Goal: Task Accomplishment & Management: Manage account settings

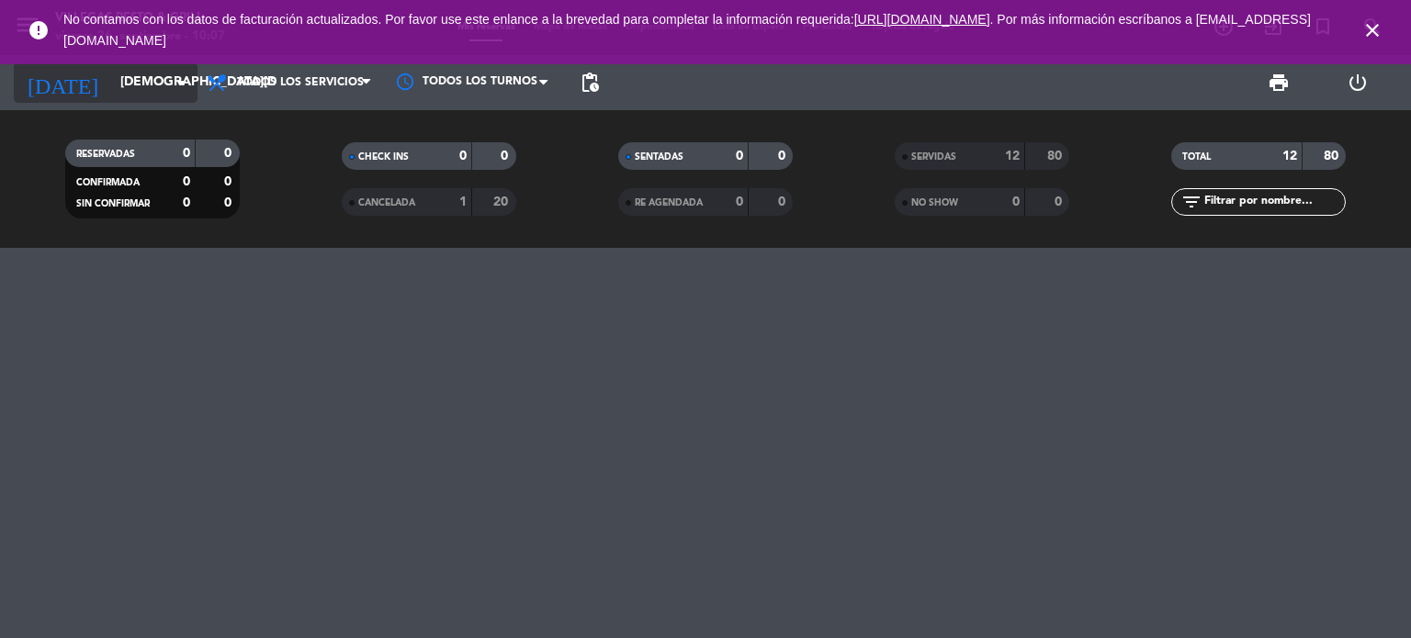
click at [126, 97] on input "[DEMOGRAPHIC_DATA][DATE]" at bounding box center [198, 82] width 174 height 33
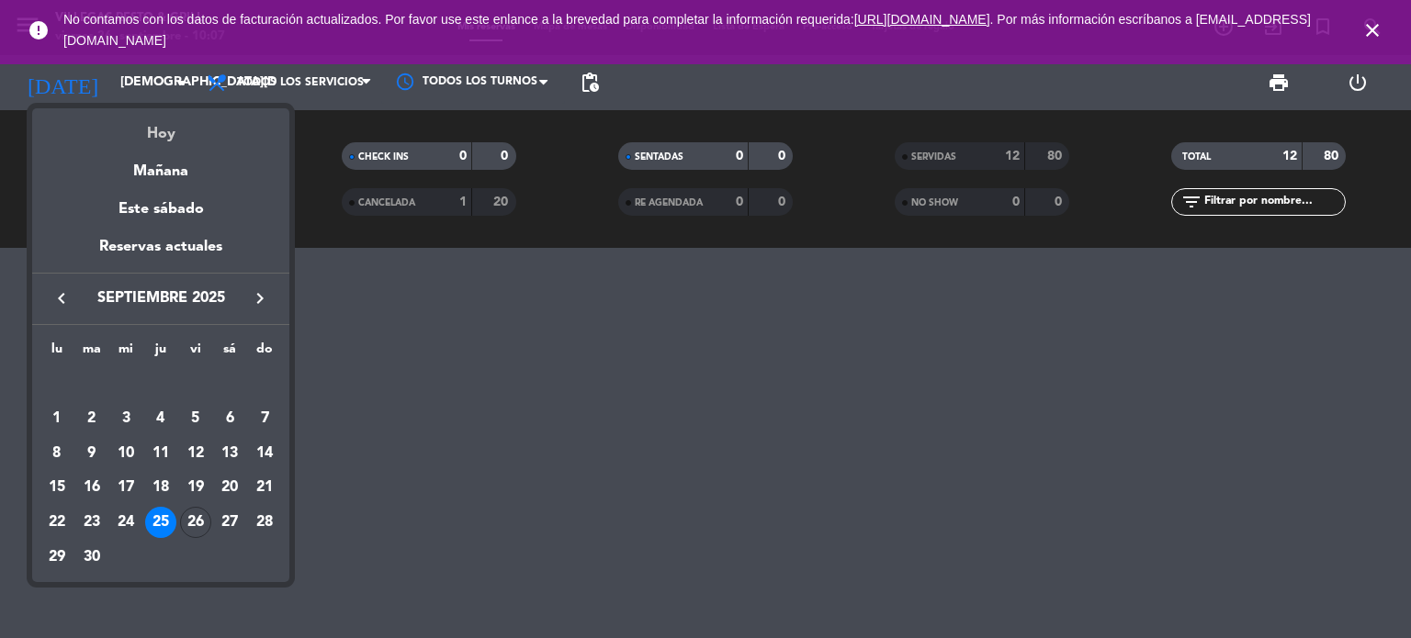
click at [162, 135] on div "Hoy" at bounding box center [160, 127] width 257 height 38
type input "[DATE]"
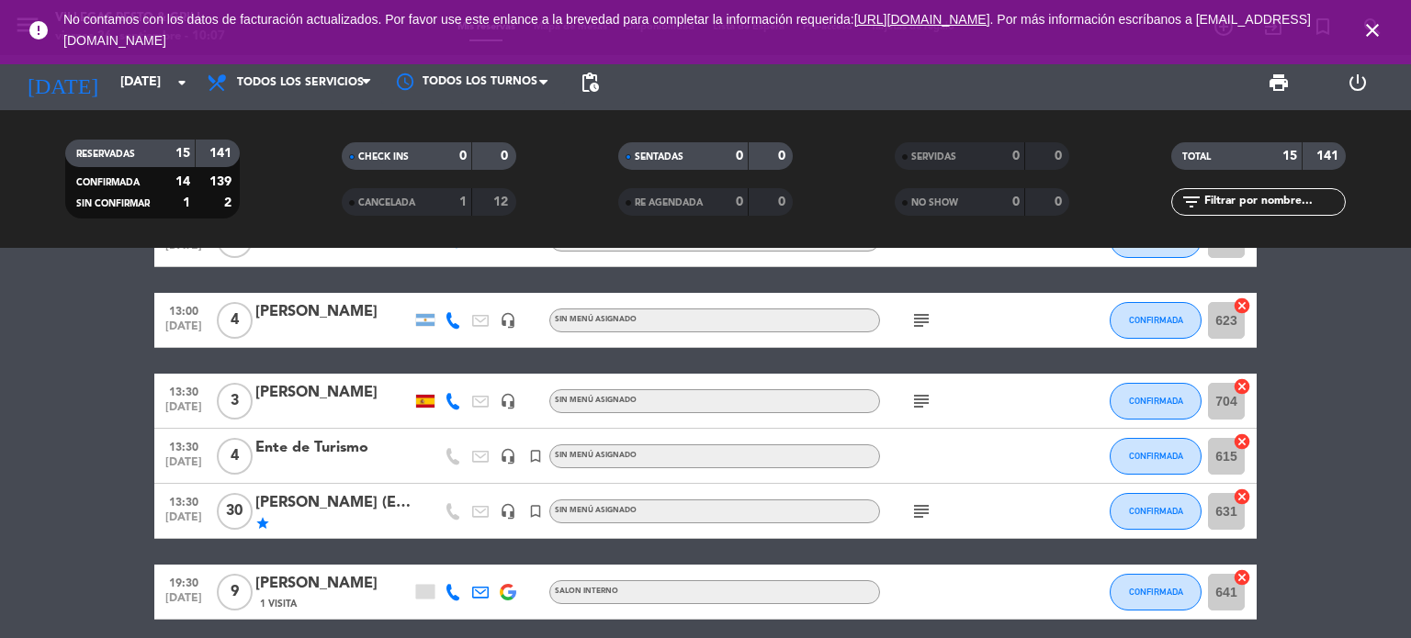
scroll to position [244, 0]
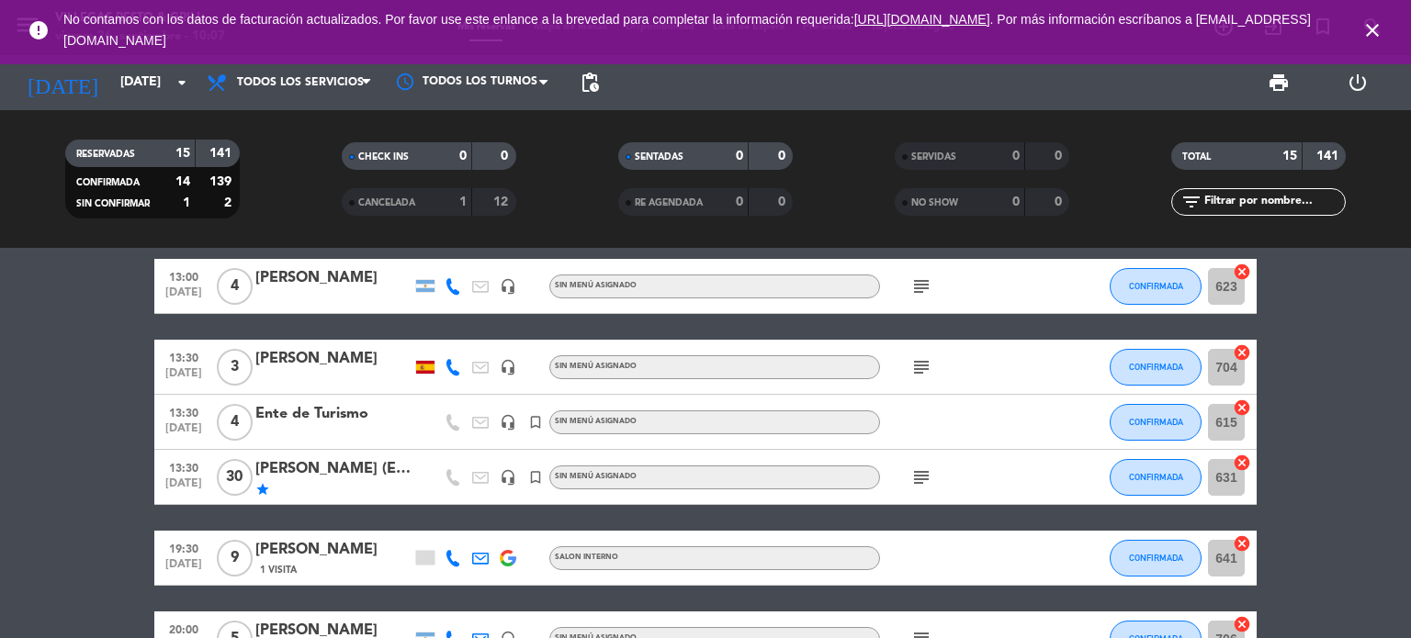
click at [343, 484] on div "star" at bounding box center [333, 489] width 156 height 15
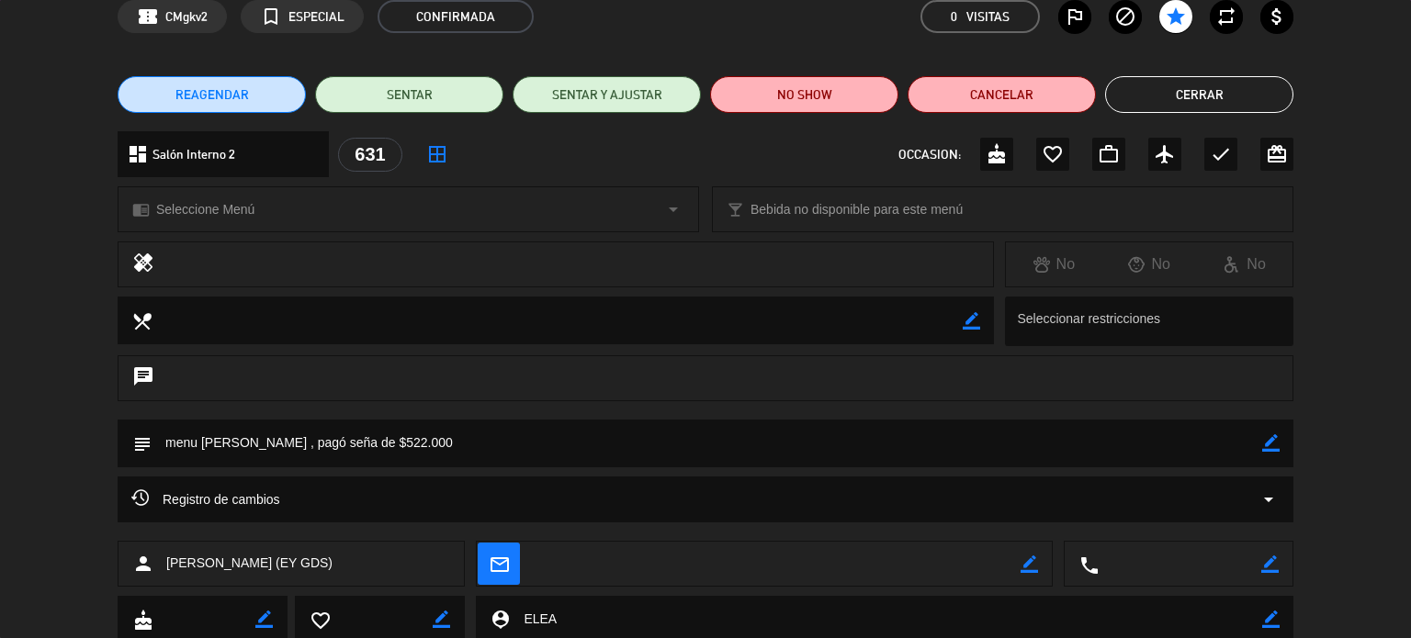
scroll to position [148, 0]
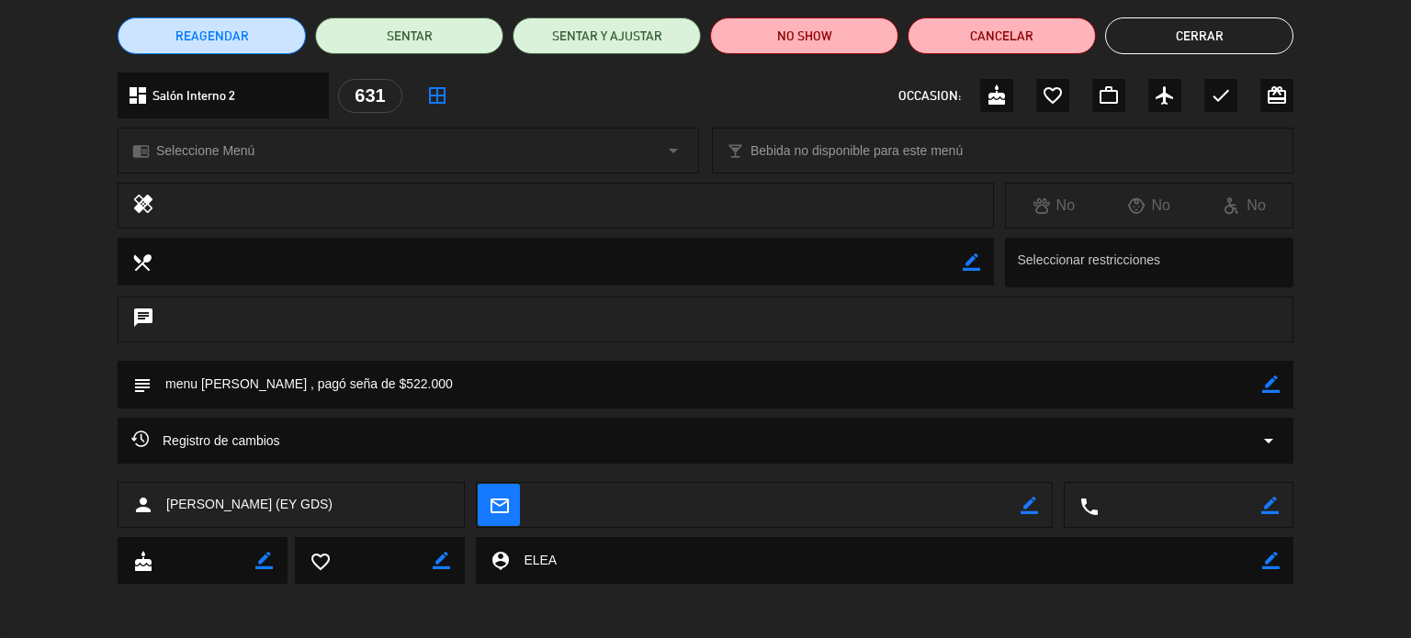
click at [1266, 384] on icon "border_color" at bounding box center [1270, 384] width 17 height 17
drag, startPoint x: 999, startPoint y: 384, endPoint x: 255, endPoint y: 397, distance: 744.0
click at [255, 397] on textarea at bounding box center [707, 384] width 1110 height 47
type textarea "menu [PERSON_NAME] , [DEMOGRAPHIC_DATA] todo en el momento"
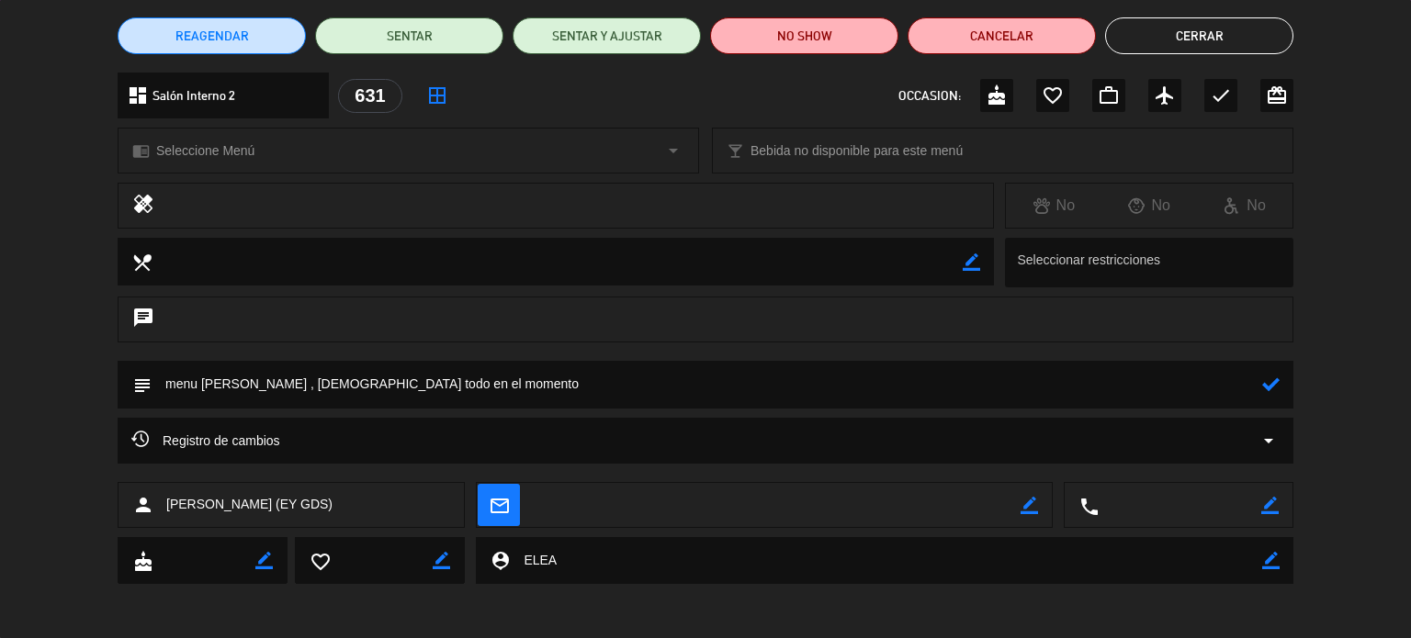
click at [1271, 388] on icon at bounding box center [1270, 384] width 17 height 17
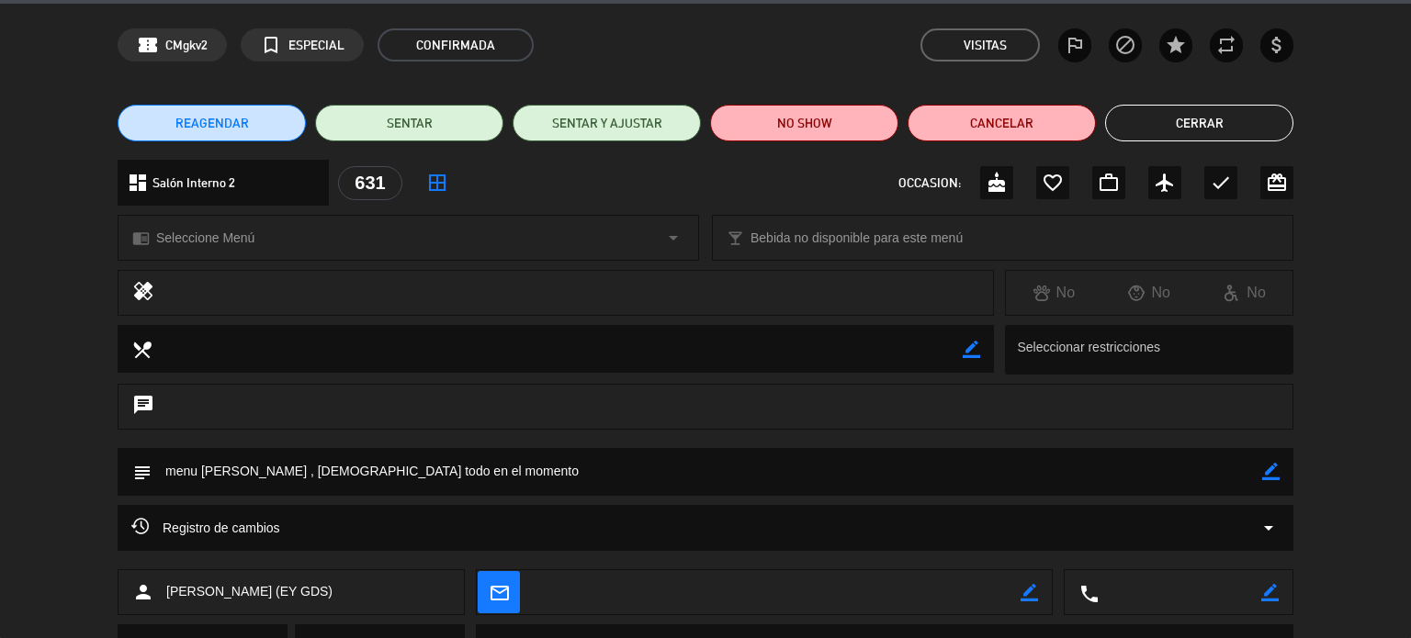
scroll to position [0, 0]
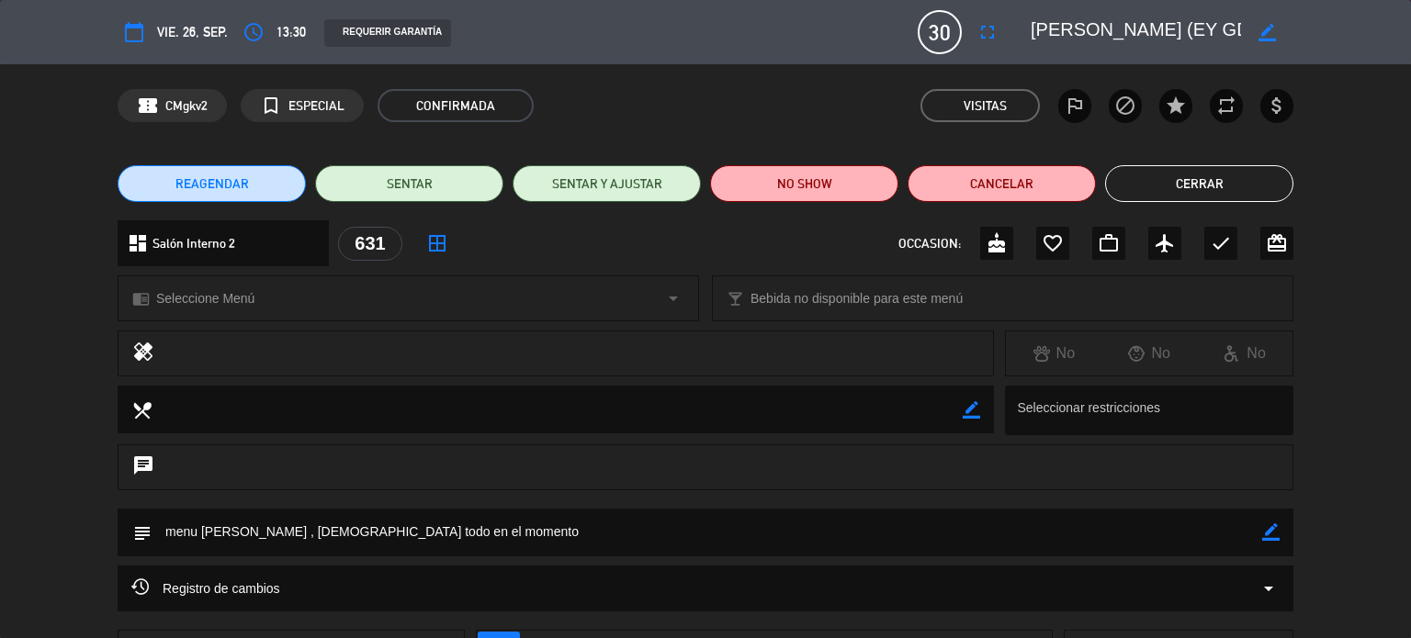
click at [1154, 179] on button "Cerrar" at bounding box center [1199, 183] width 188 height 37
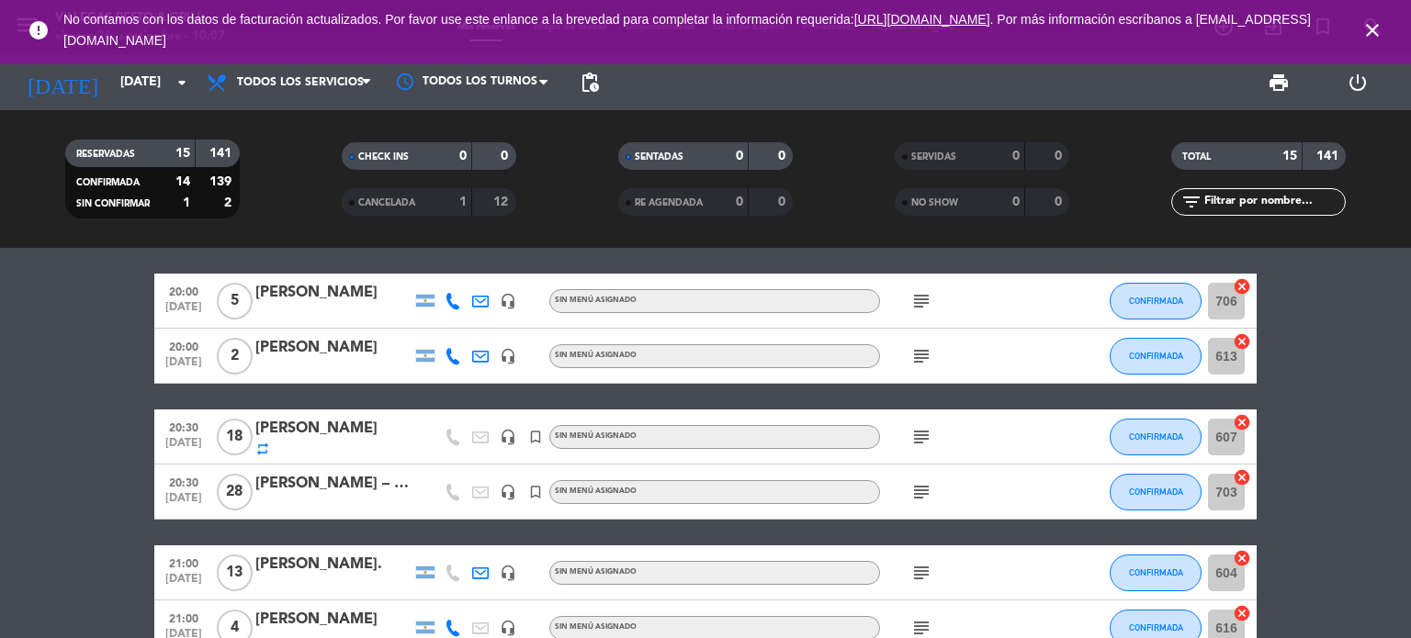
scroll to position [612, 0]
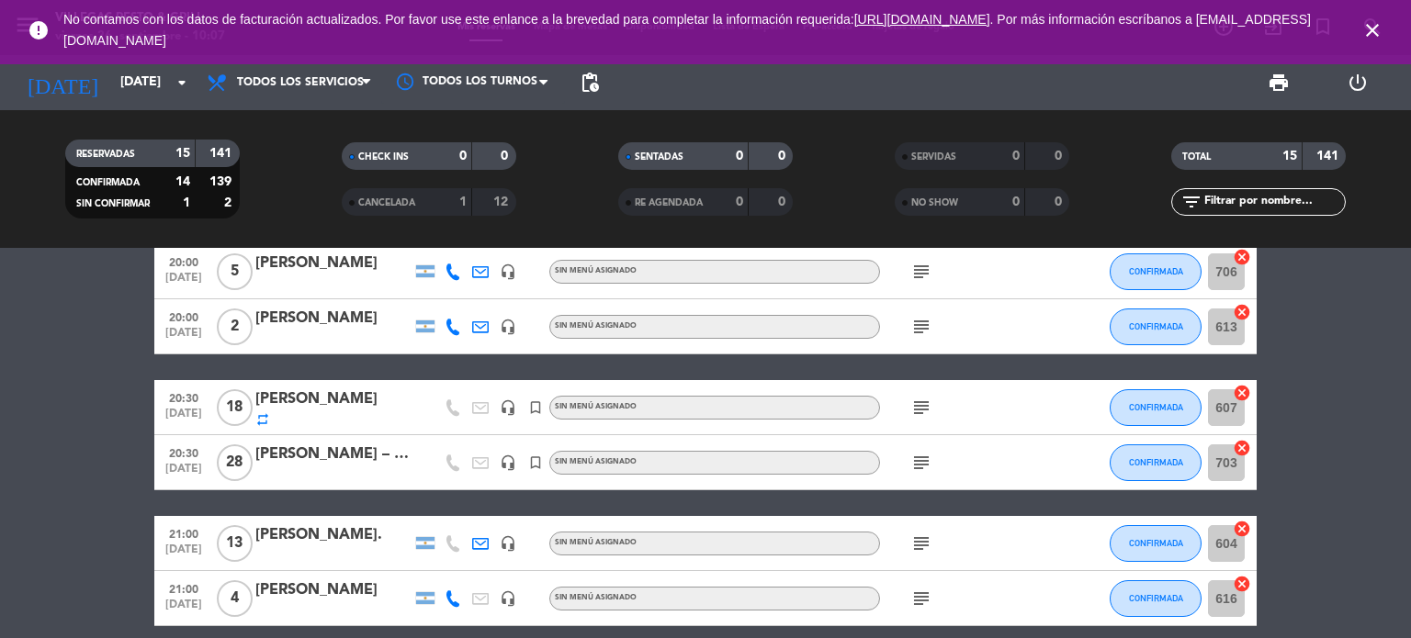
click at [328, 462] on div "[PERSON_NAME] – MSD" at bounding box center [333, 455] width 156 height 24
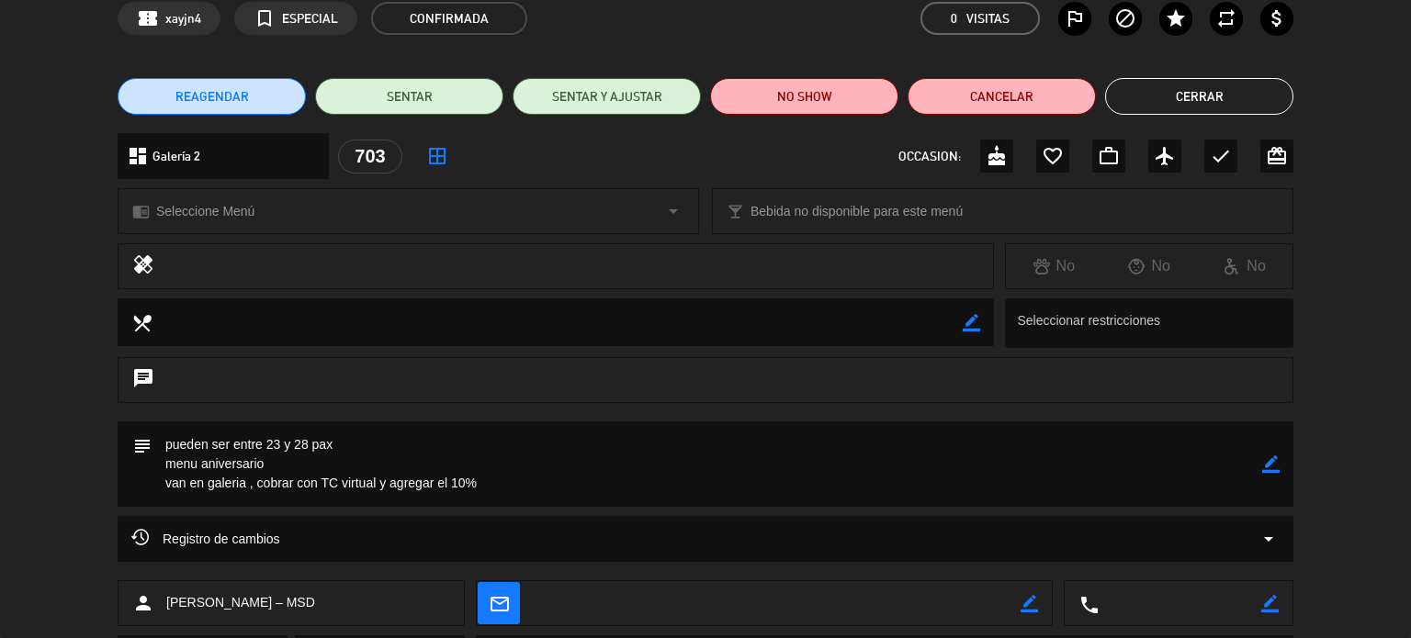
scroll to position [122, 0]
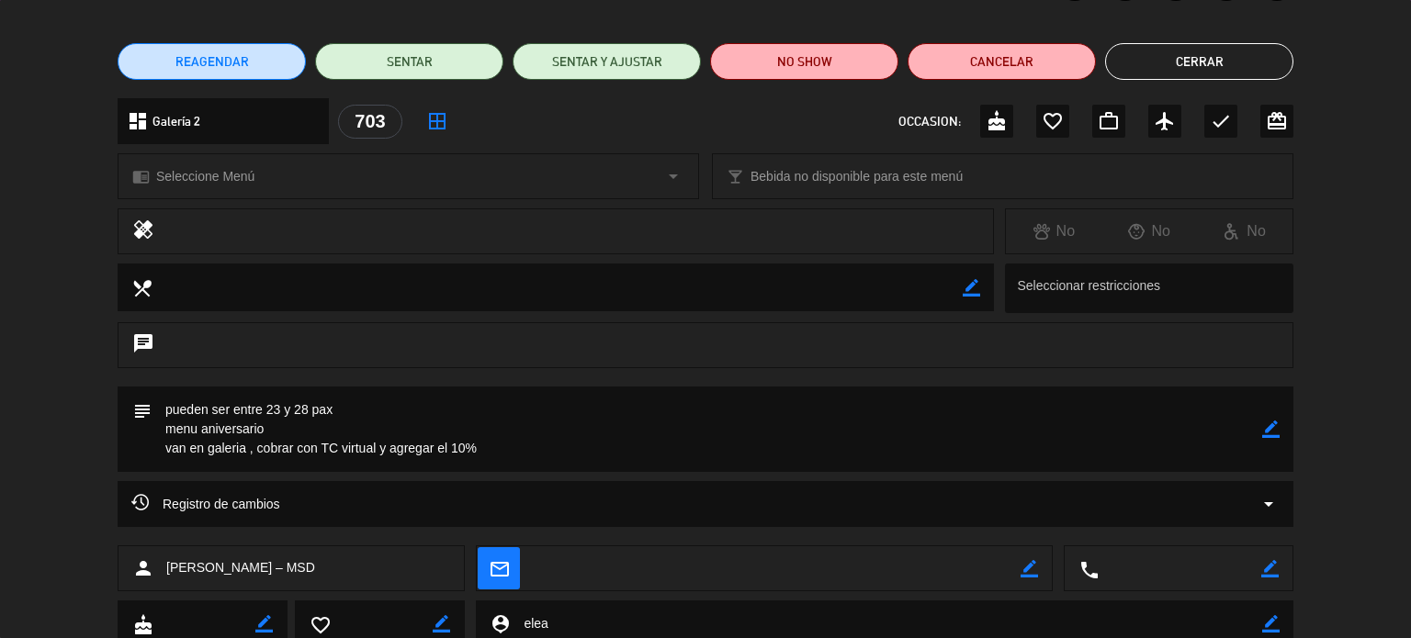
click at [1227, 65] on button "Cerrar" at bounding box center [1199, 61] width 188 height 37
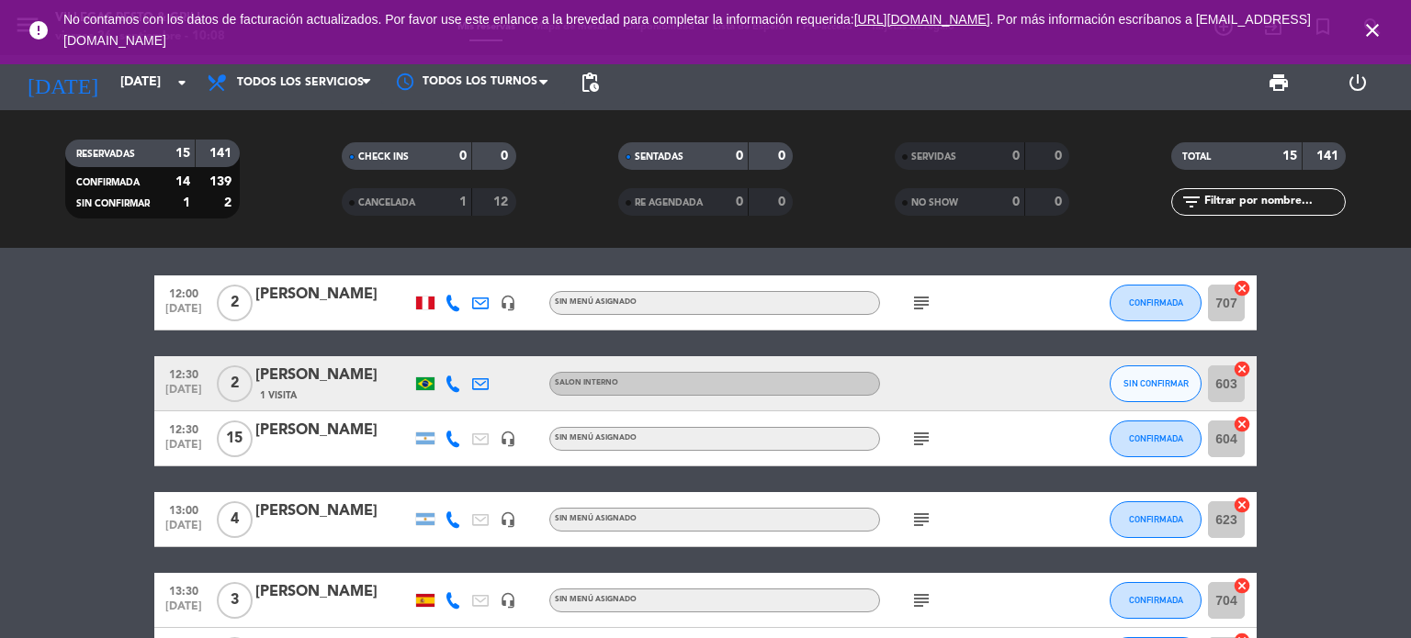
scroll to position [0, 0]
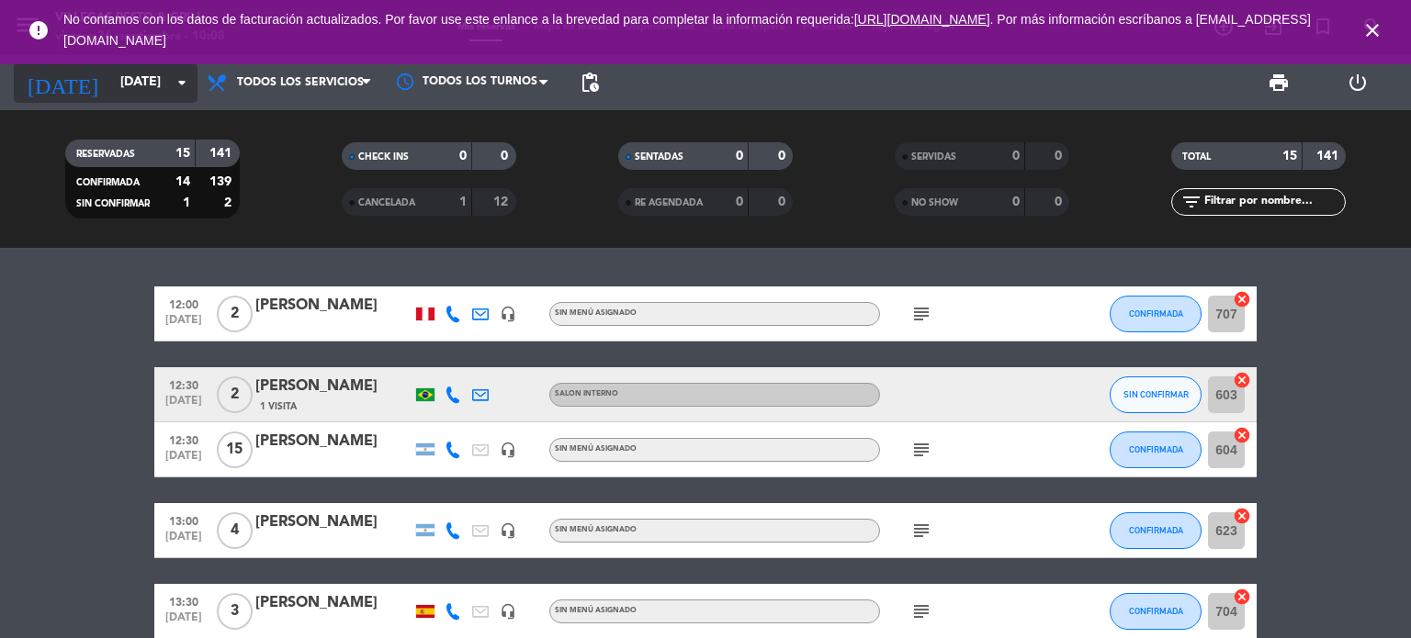
click at [111, 91] on input "[DATE]" at bounding box center [198, 82] width 174 height 33
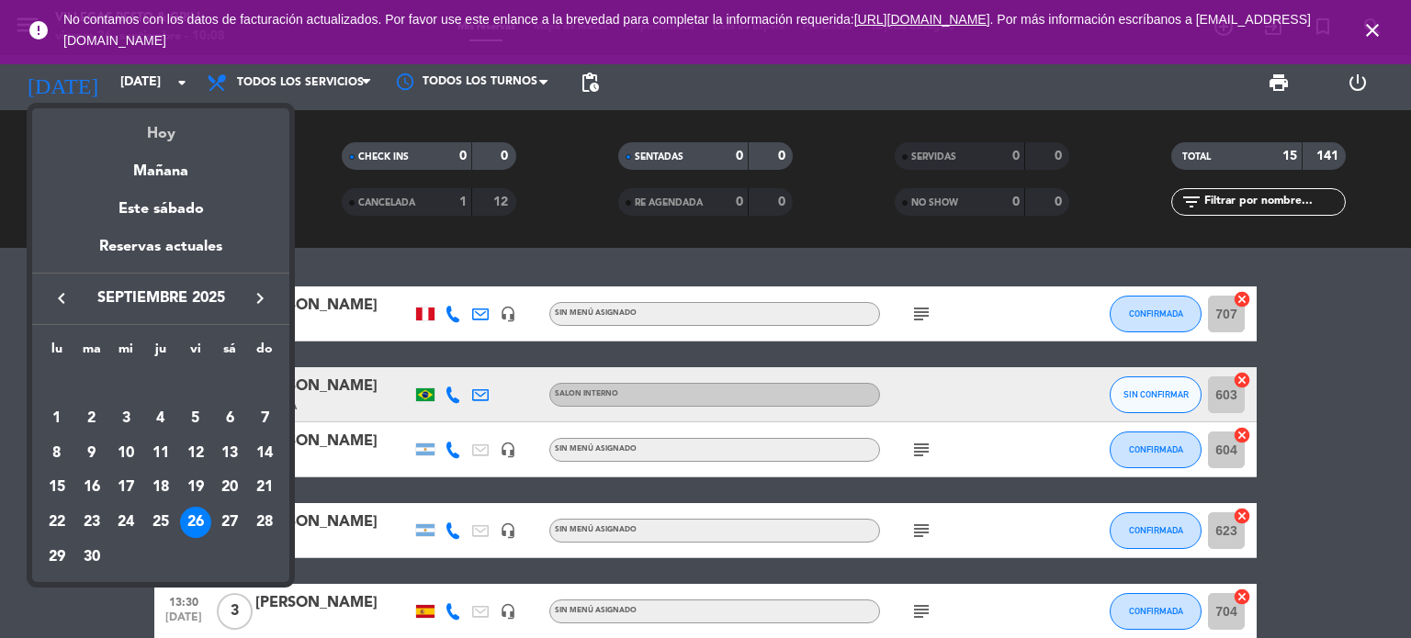
click at [154, 130] on div "Hoy" at bounding box center [160, 127] width 257 height 38
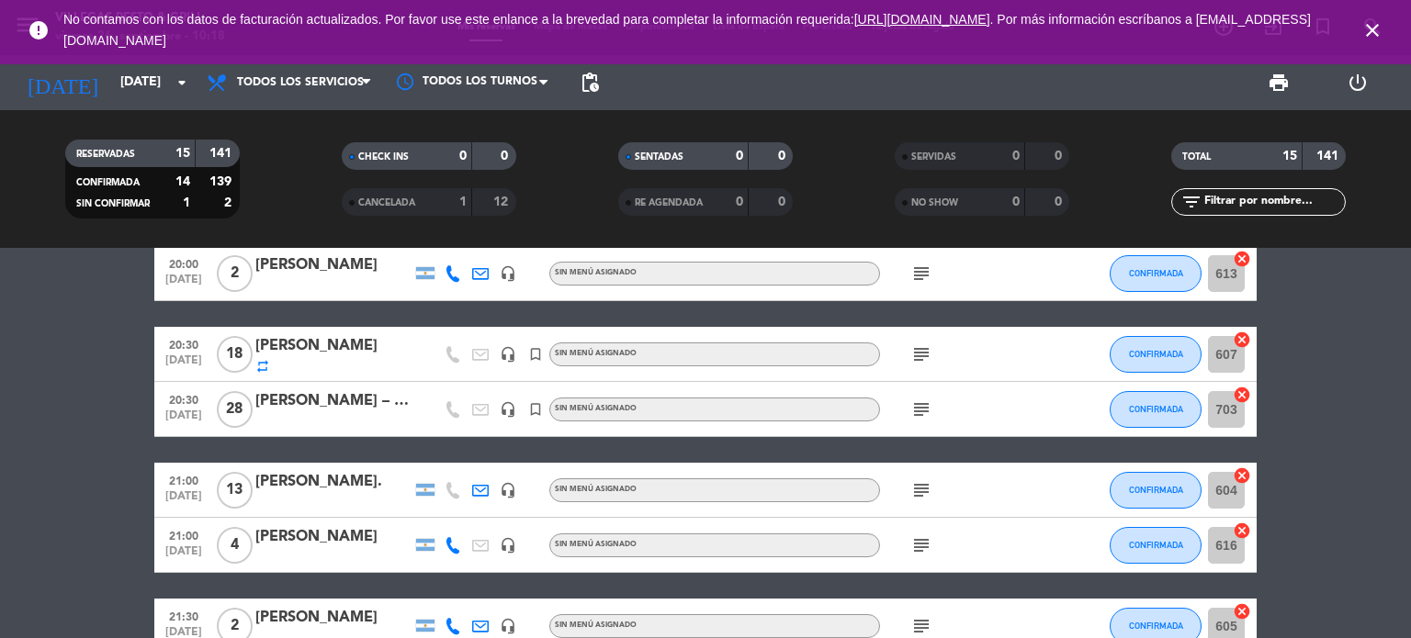
scroll to position [612, 0]
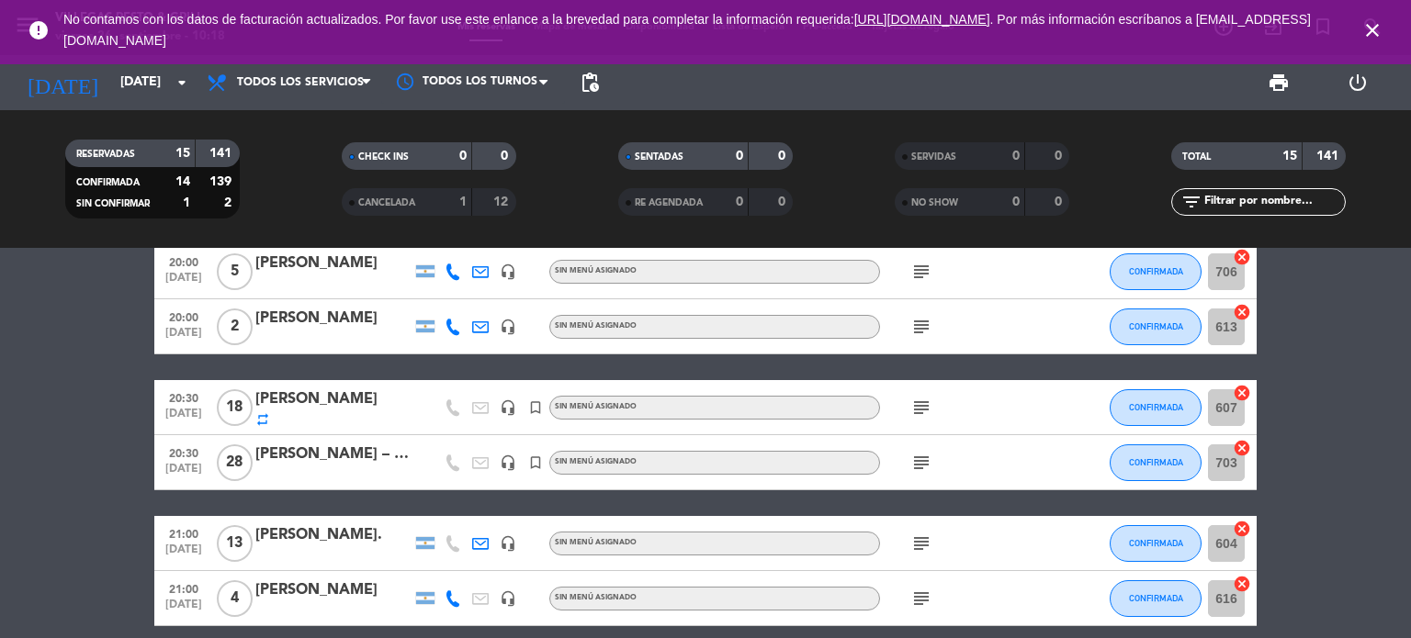
click at [312, 454] on div "[PERSON_NAME] – MSD" at bounding box center [333, 455] width 156 height 24
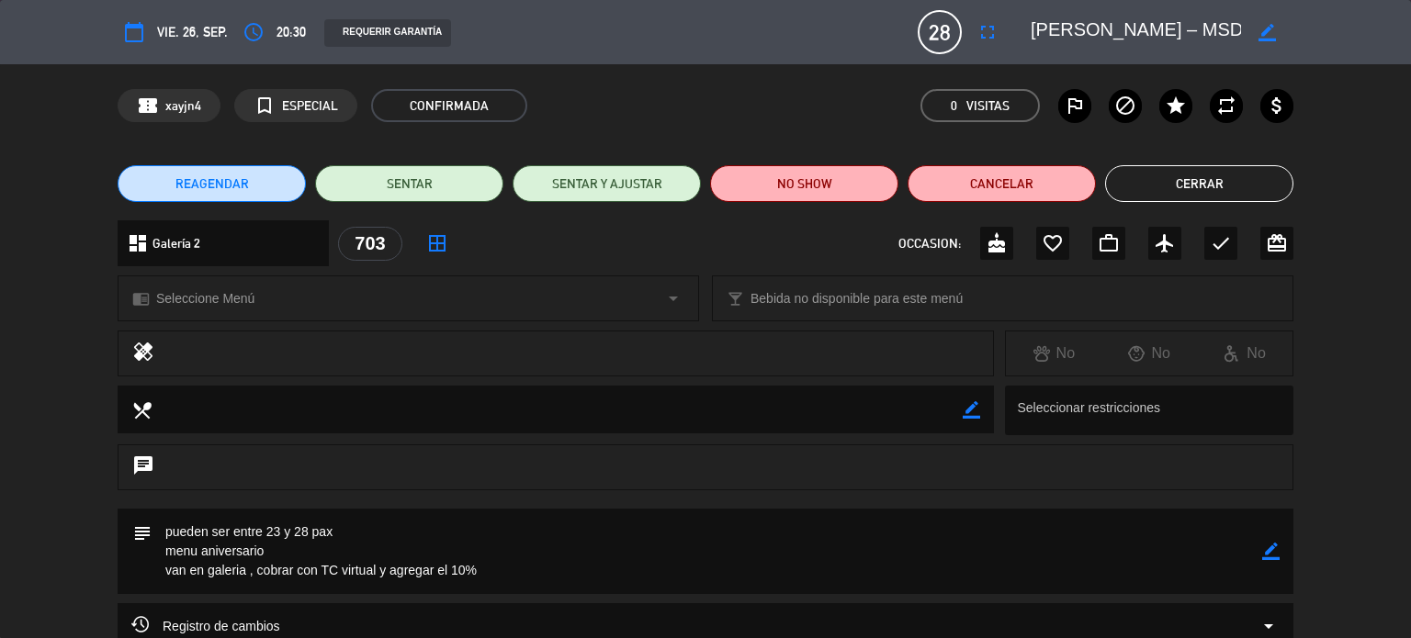
click at [1176, 175] on button "Cerrar" at bounding box center [1199, 183] width 188 height 37
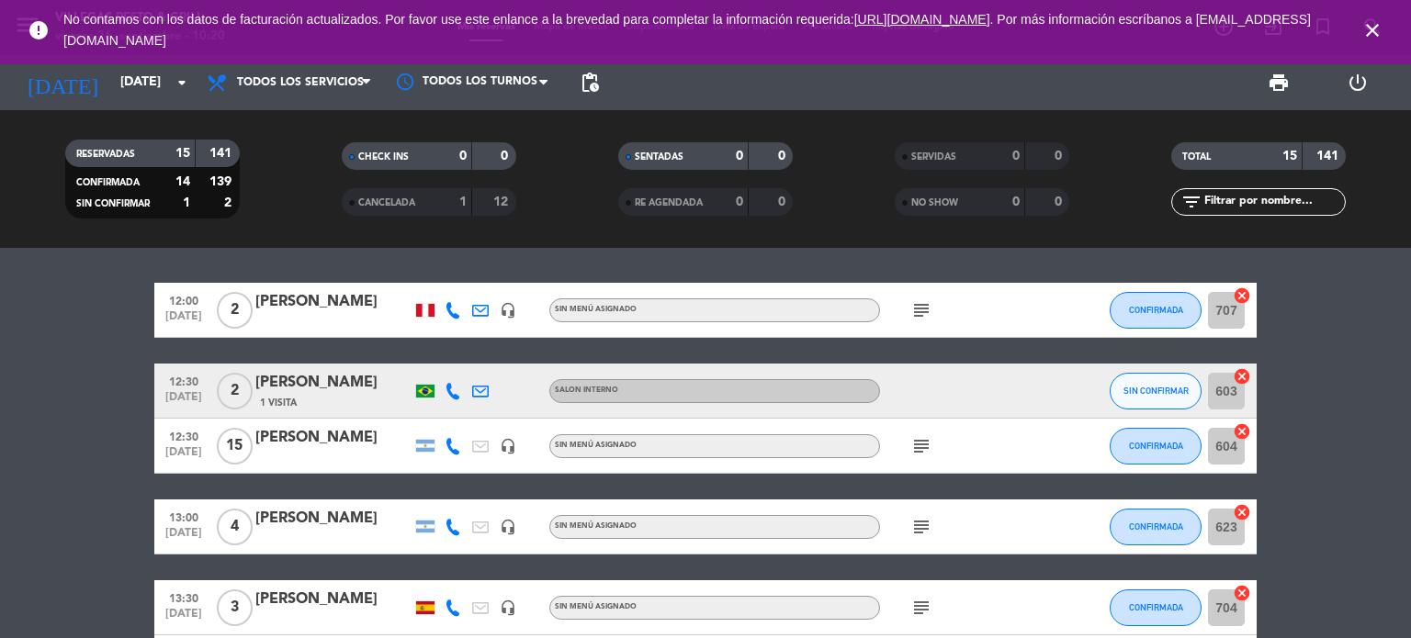
scroll to position [0, 0]
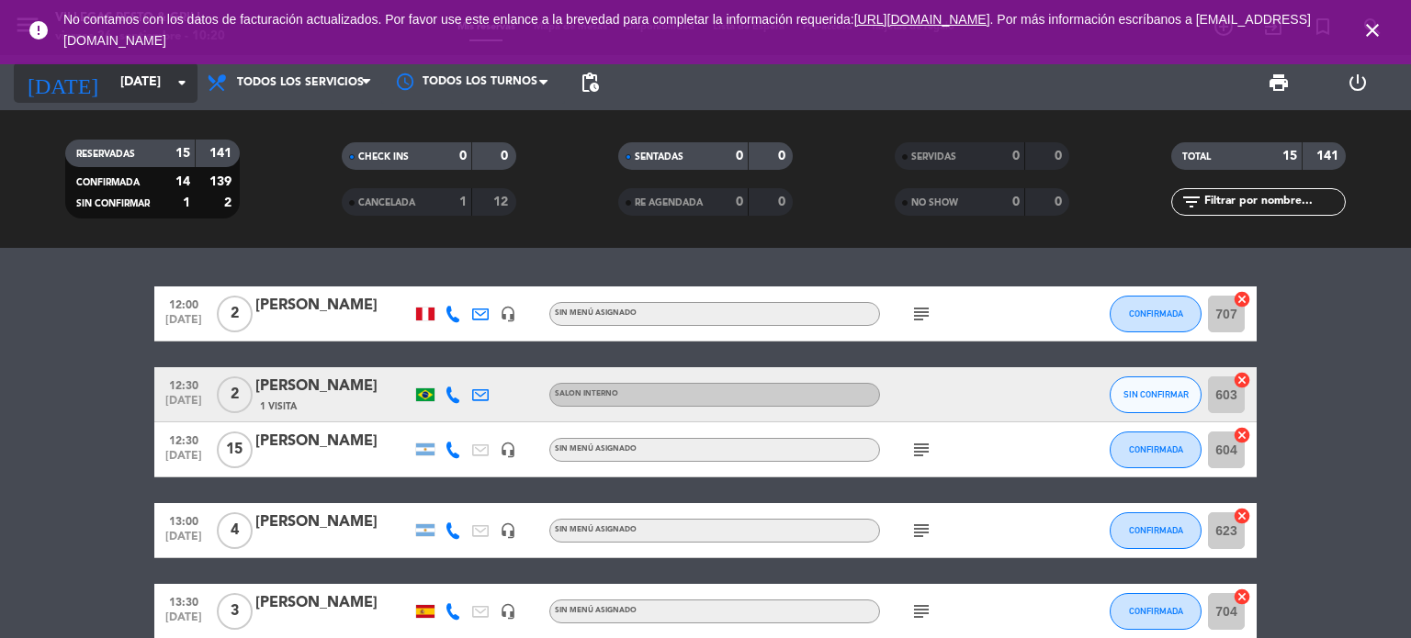
click at [111, 90] on input "[DATE]" at bounding box center [198, 82] width 174 height 33
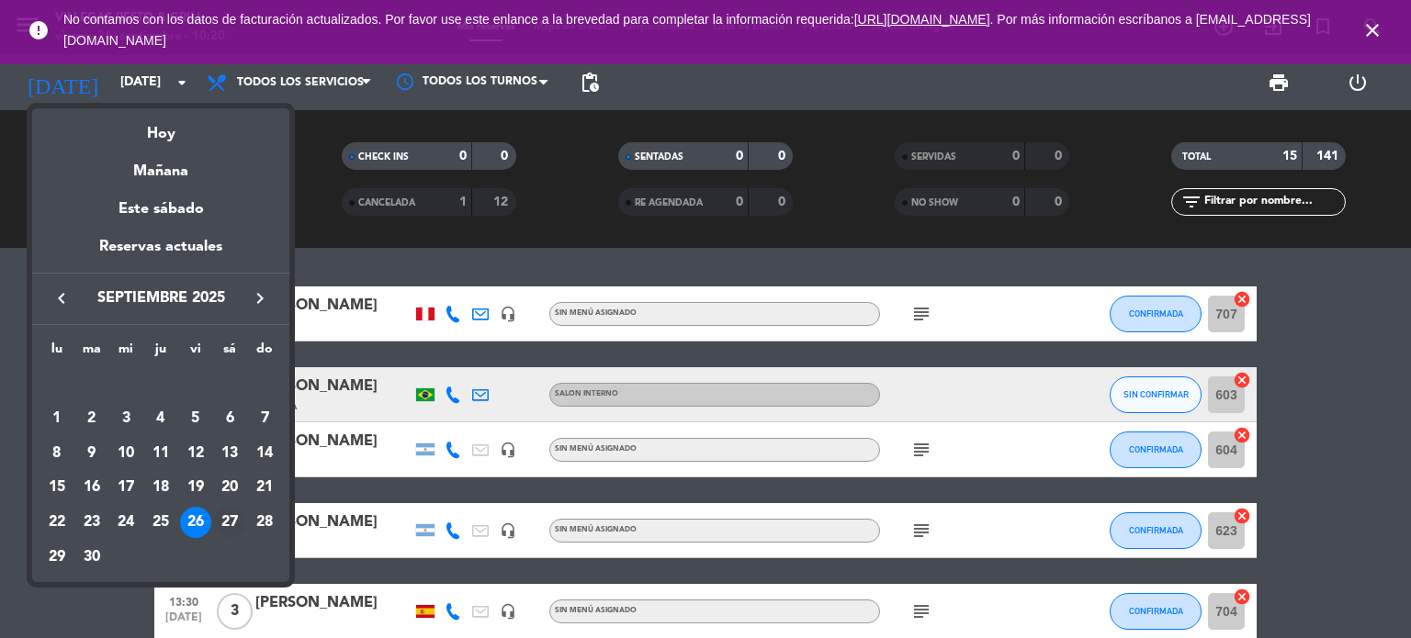
click at [221, 517] on div "27" at bounding box center [229, 522] width 31 height 31
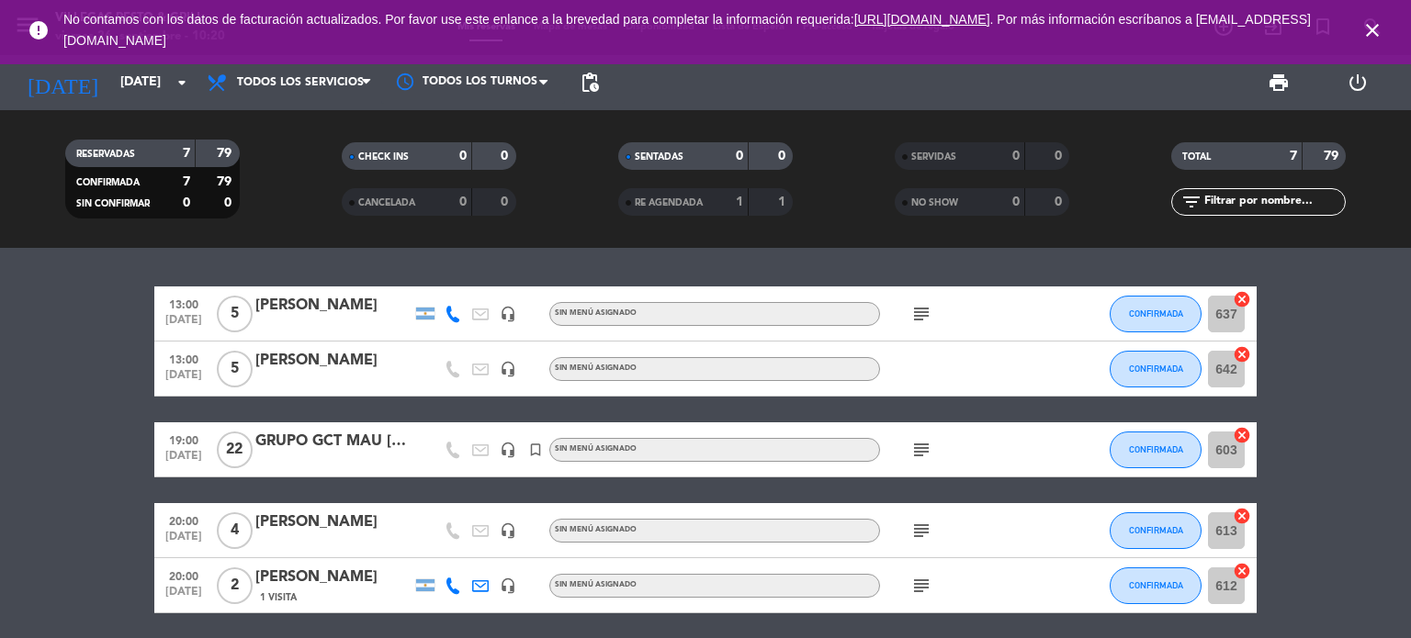
scroll to position [228, 0]
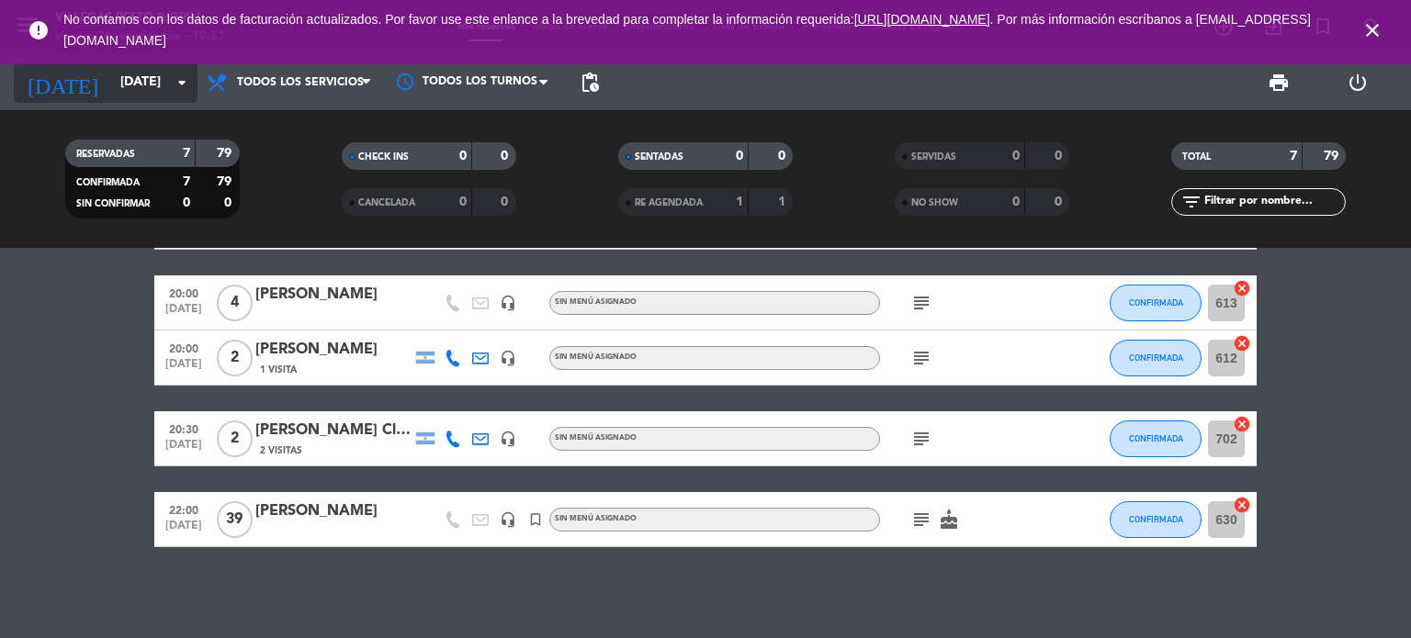
click at [129, 86] on input "[DATE]" at bounding box center [198, 82] width 174 height 33
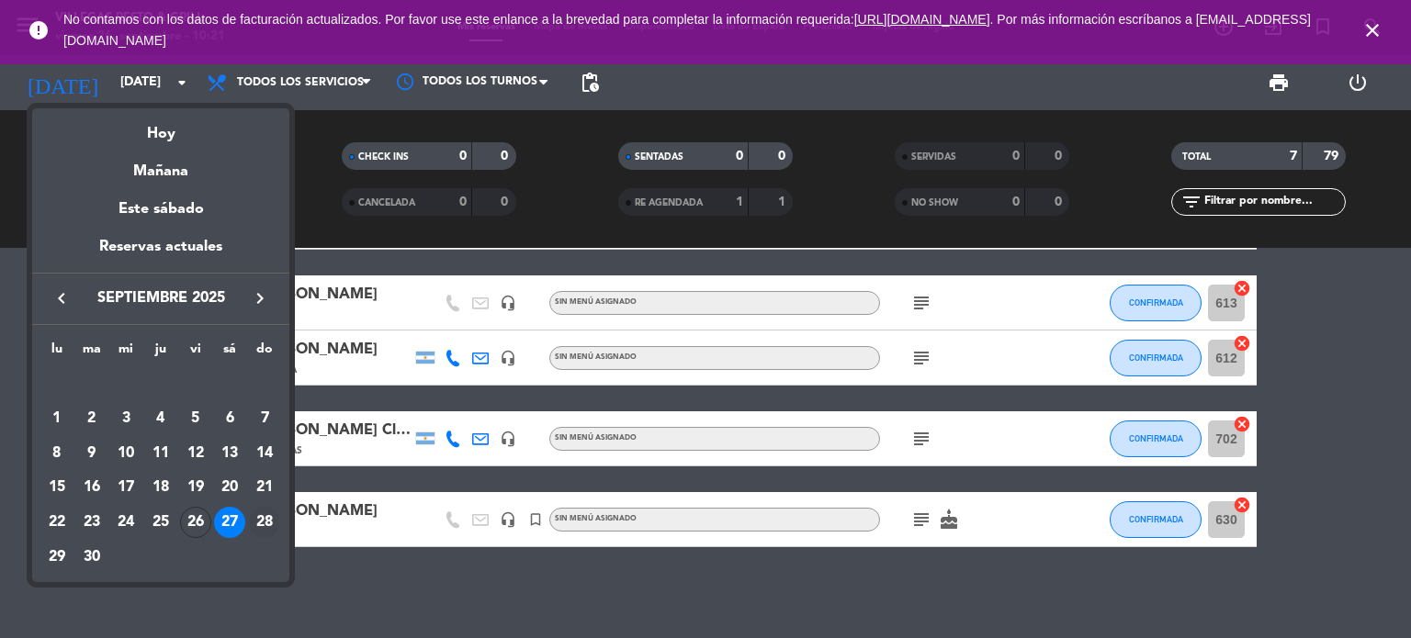
click at [263, 520] on div "28" at bounding box center [264, 522] width 31 height 31
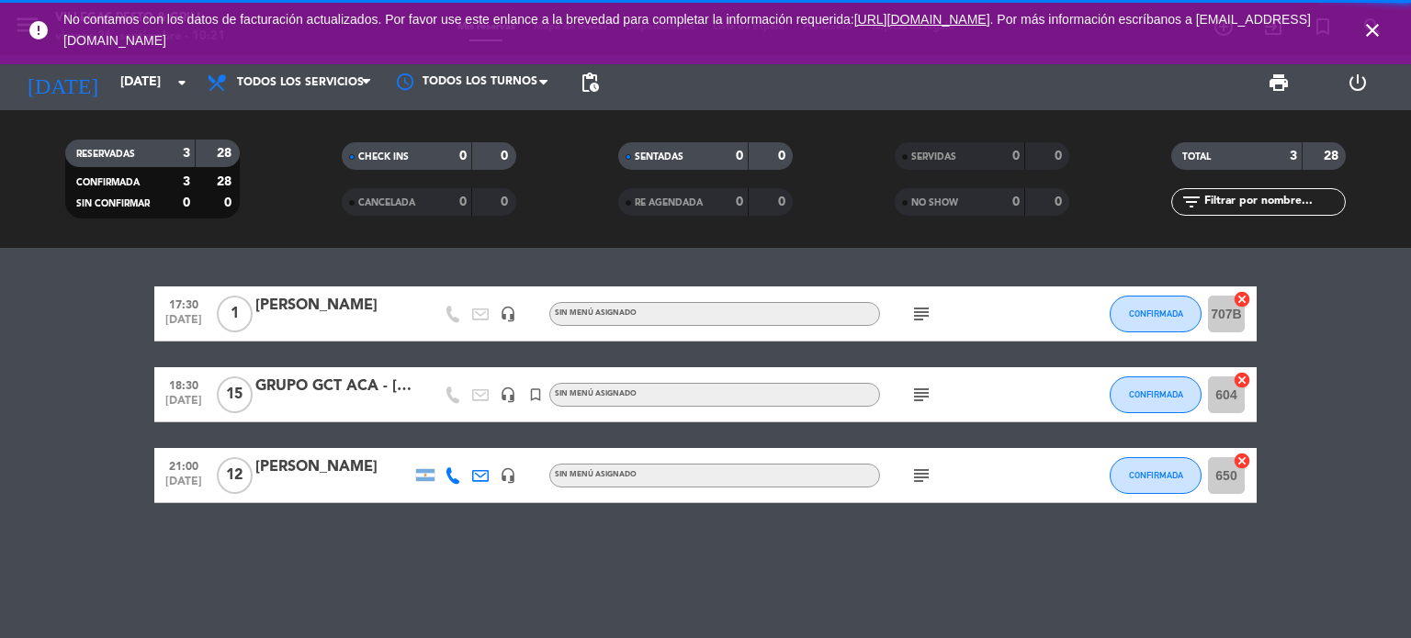
scroll to position [0, 0]
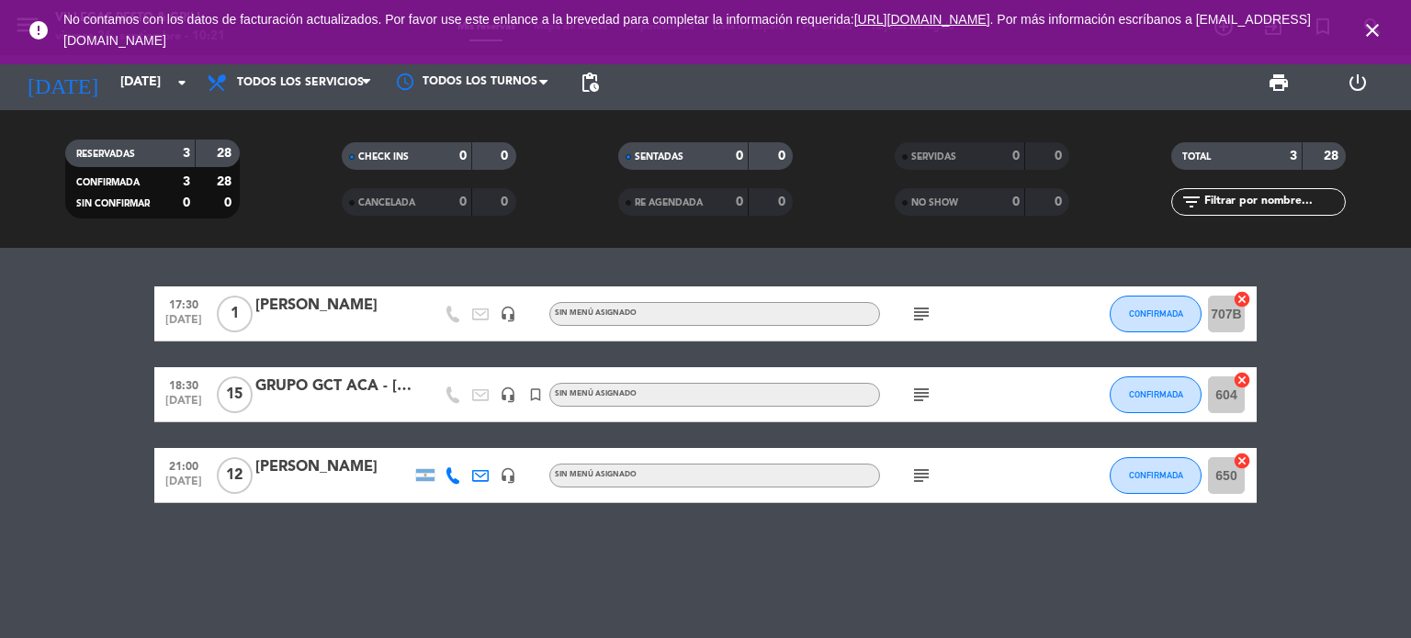
click at [286, 458] on div "[PERSON_NAME]" at bounding box center [333, 468] width 156 height 24
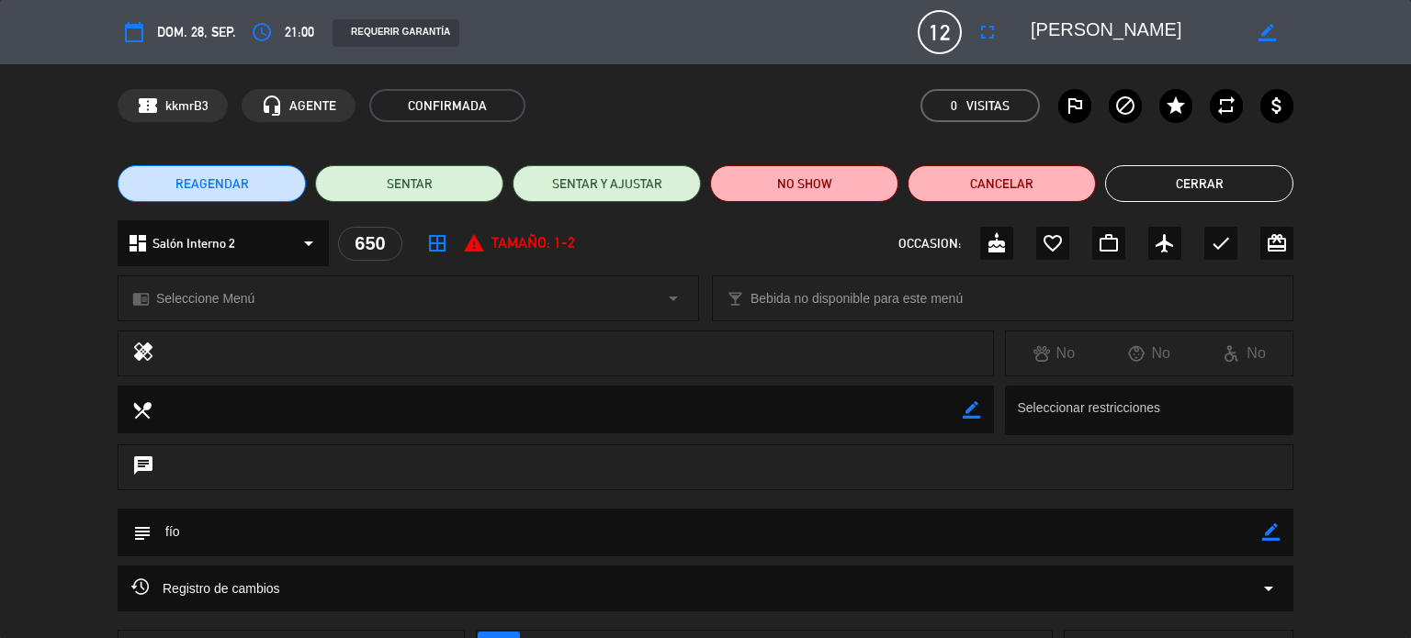
click at [1227, 186] on button "Cerrar" at bounding box center [1199, 183] width 188 height 37
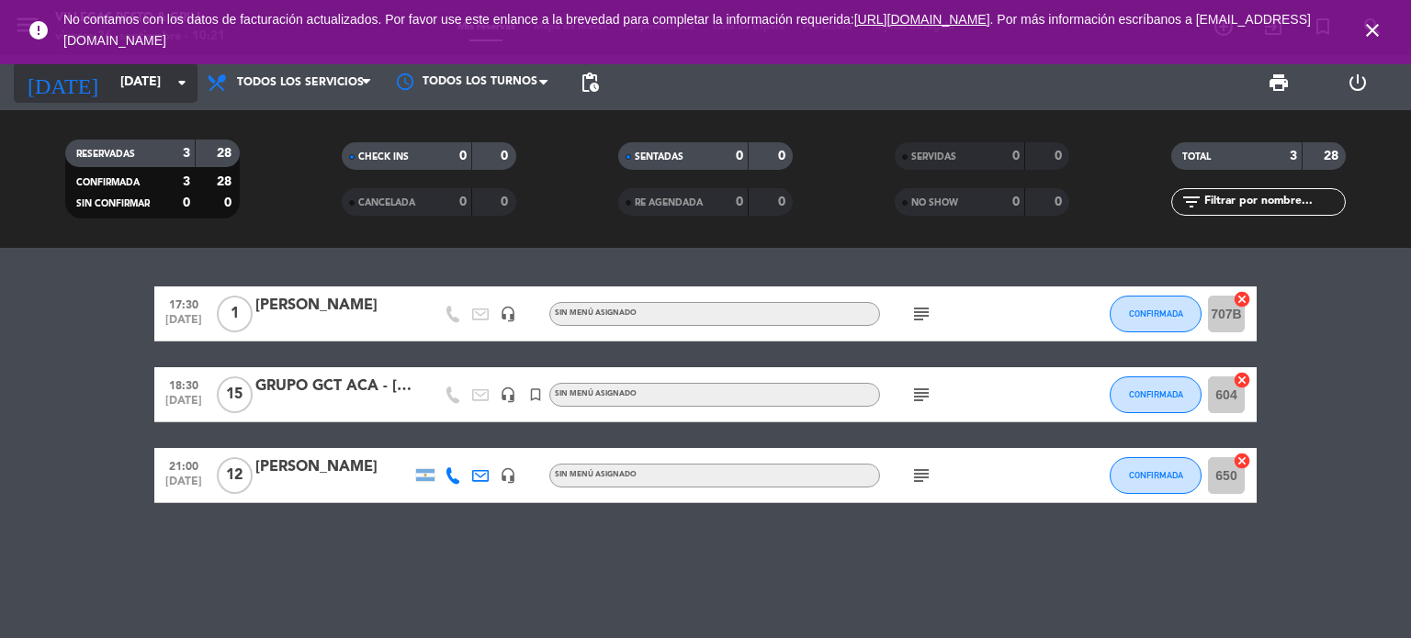
click at [140, 91] on input "[DATE]" at bounding box center [198, 82] width 174 height 33
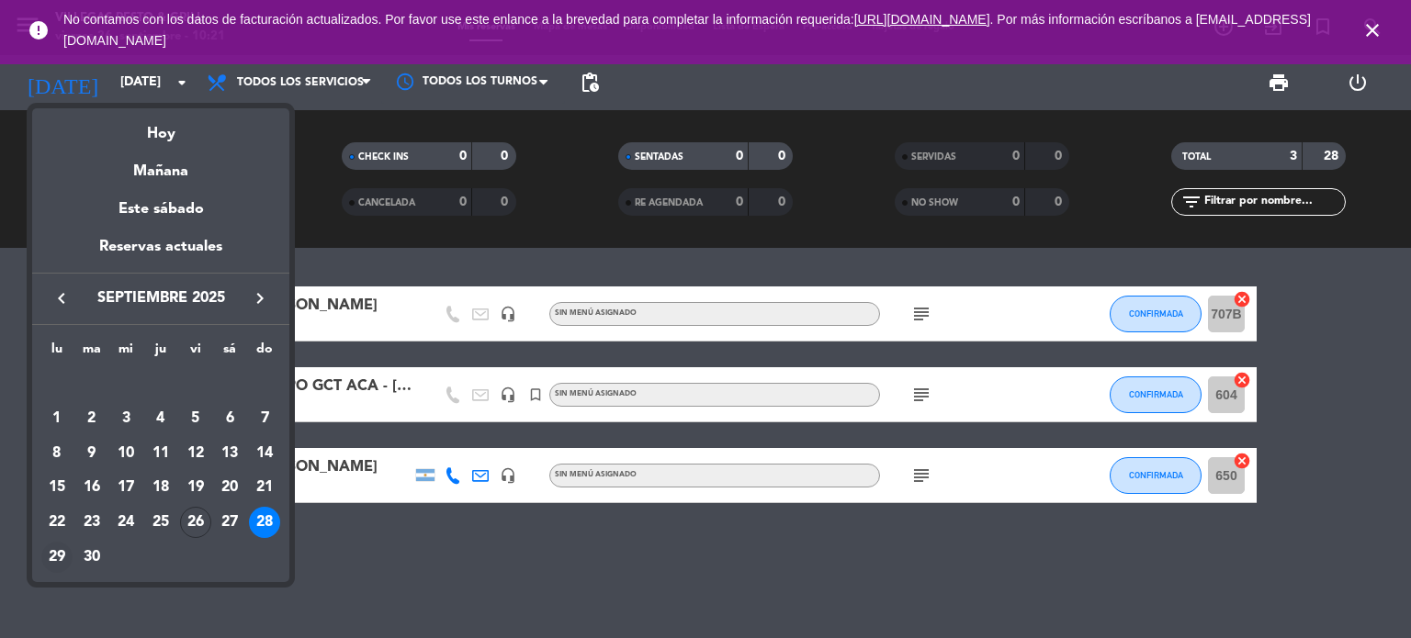
click at [48, 552] on div "29" at bounding box center [56, 557] width 31 height 31
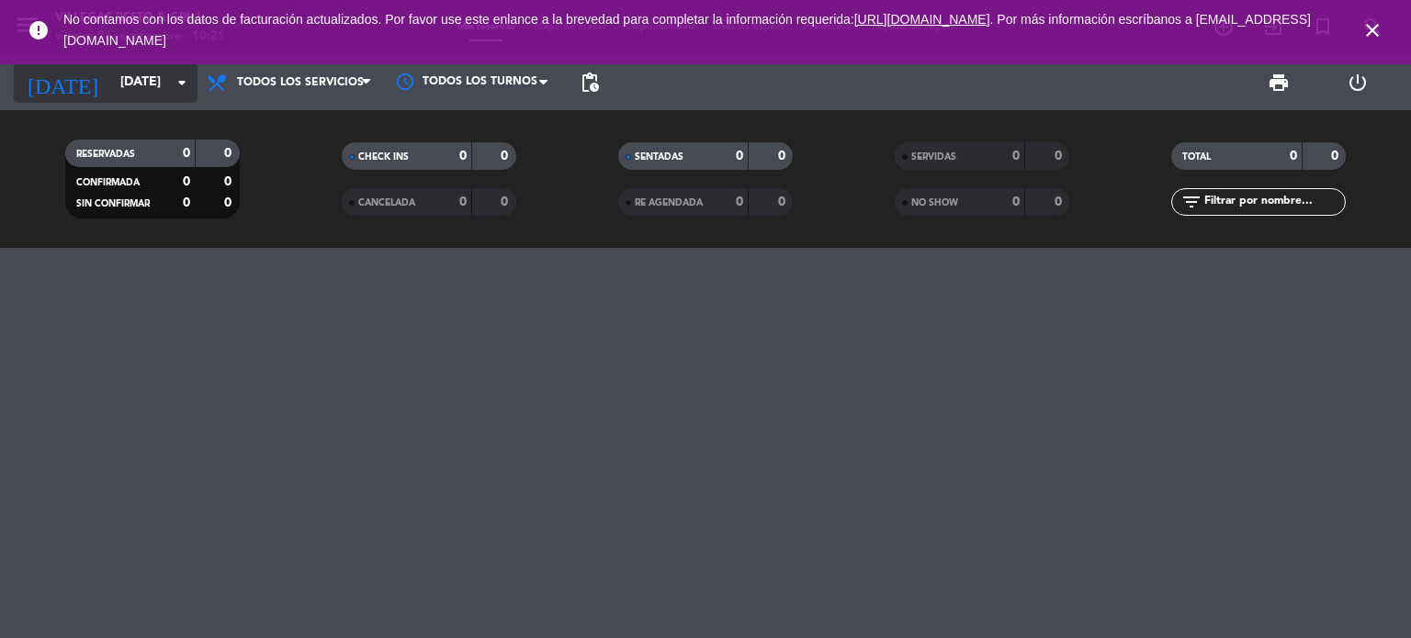
click at [111, 87] on input "[DATE]" at bounding box center [198, 82] width 174 height 33
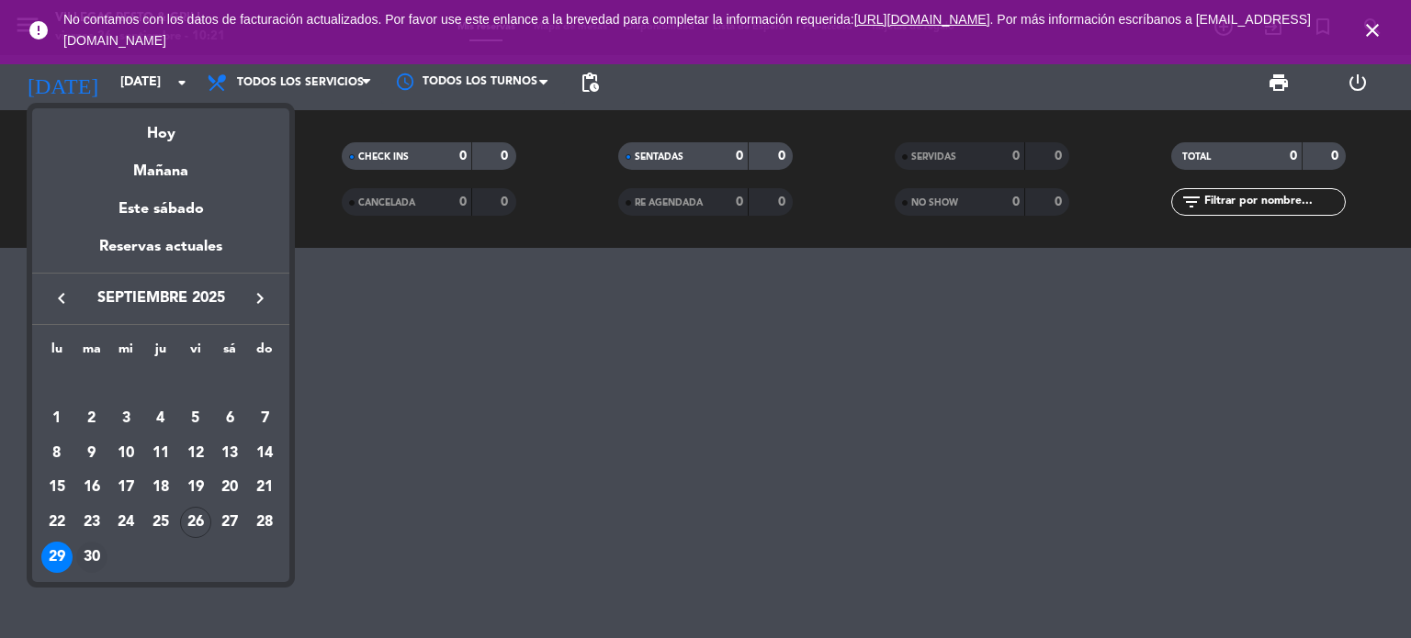
click at [93, 561] on div "30" at bounding box center [91, 557] width 31 height 31
type input "[DATE]"
